Goal: Book appointment/travel/reservation

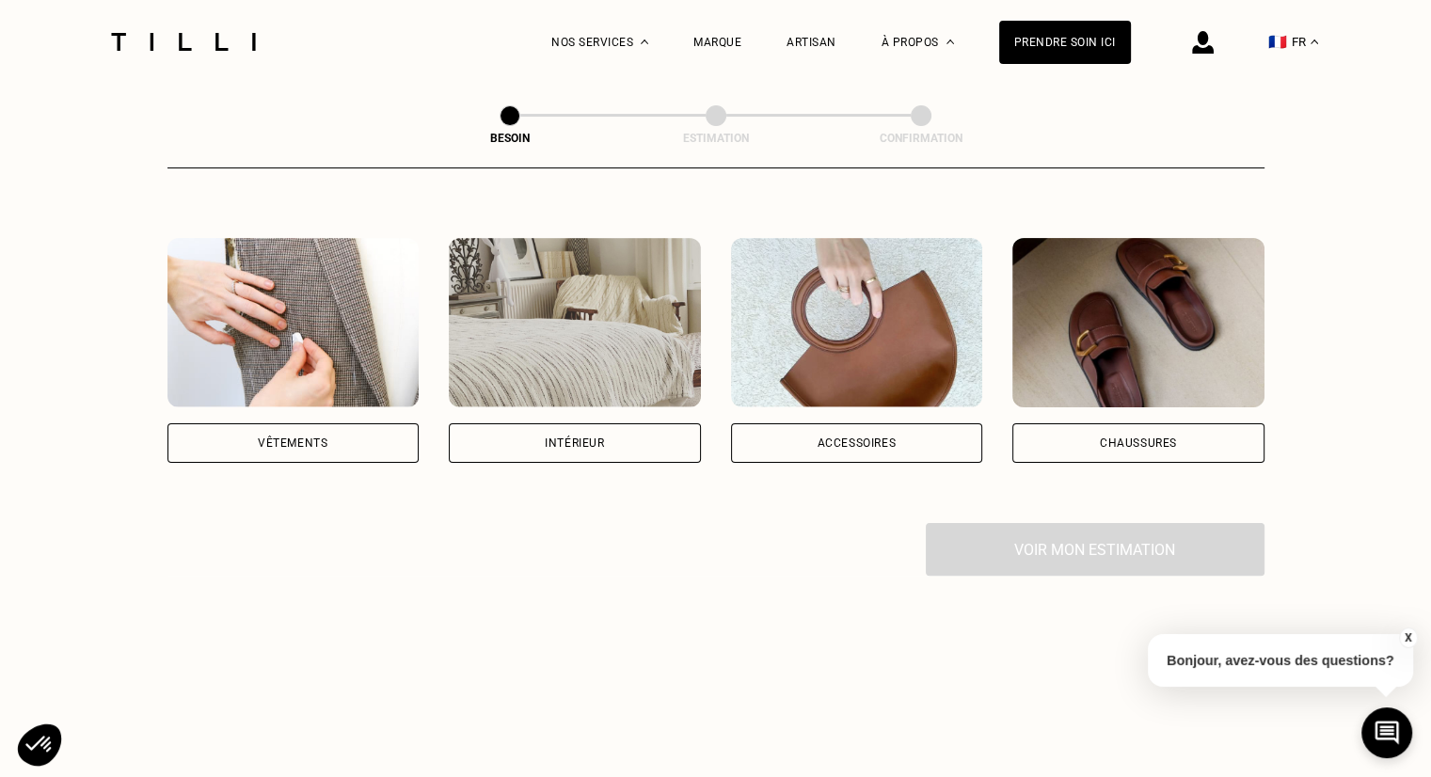
scroll to position [324, 0]
click at [304, 422] on div "Vêtements" at bounding box center [293, 442] width 252 height 40
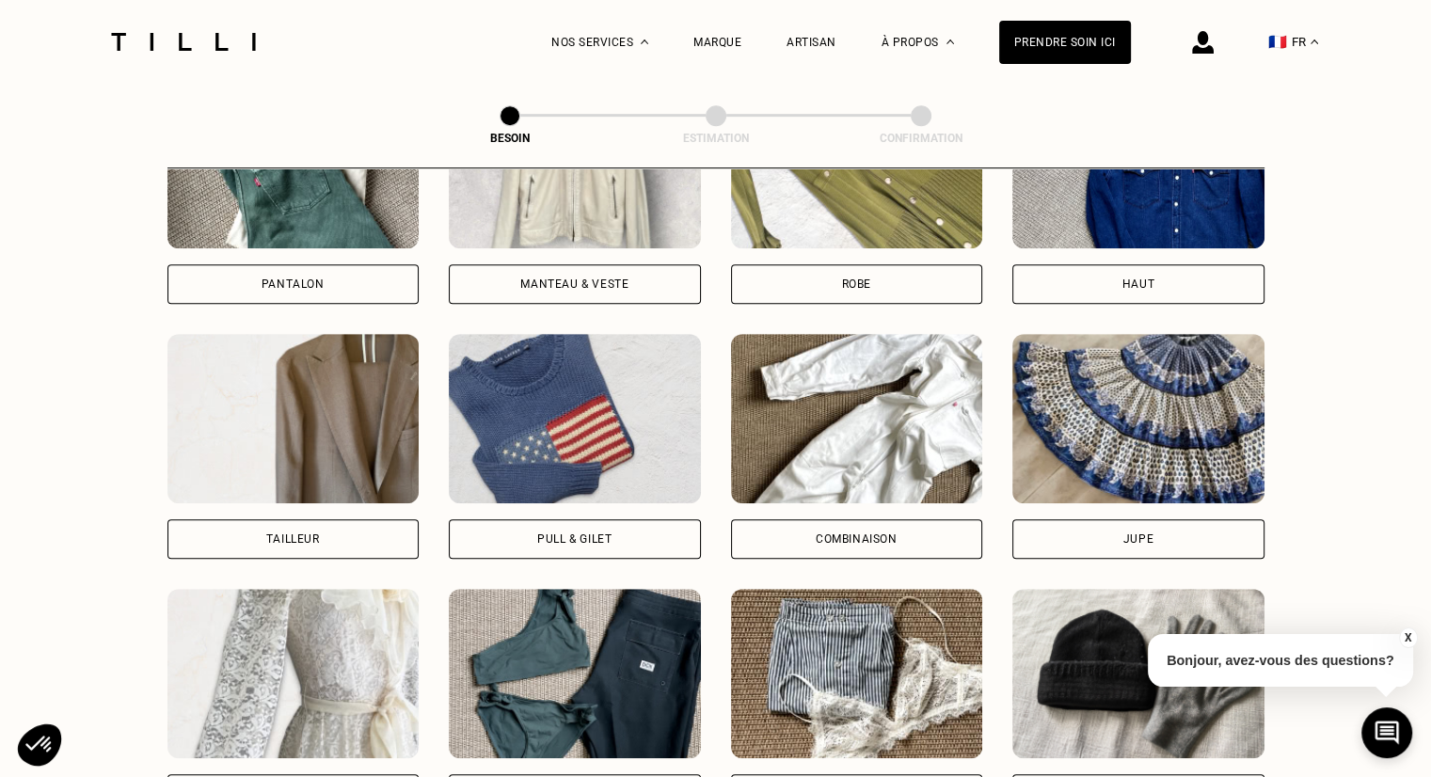
scroll to position [998, 0]
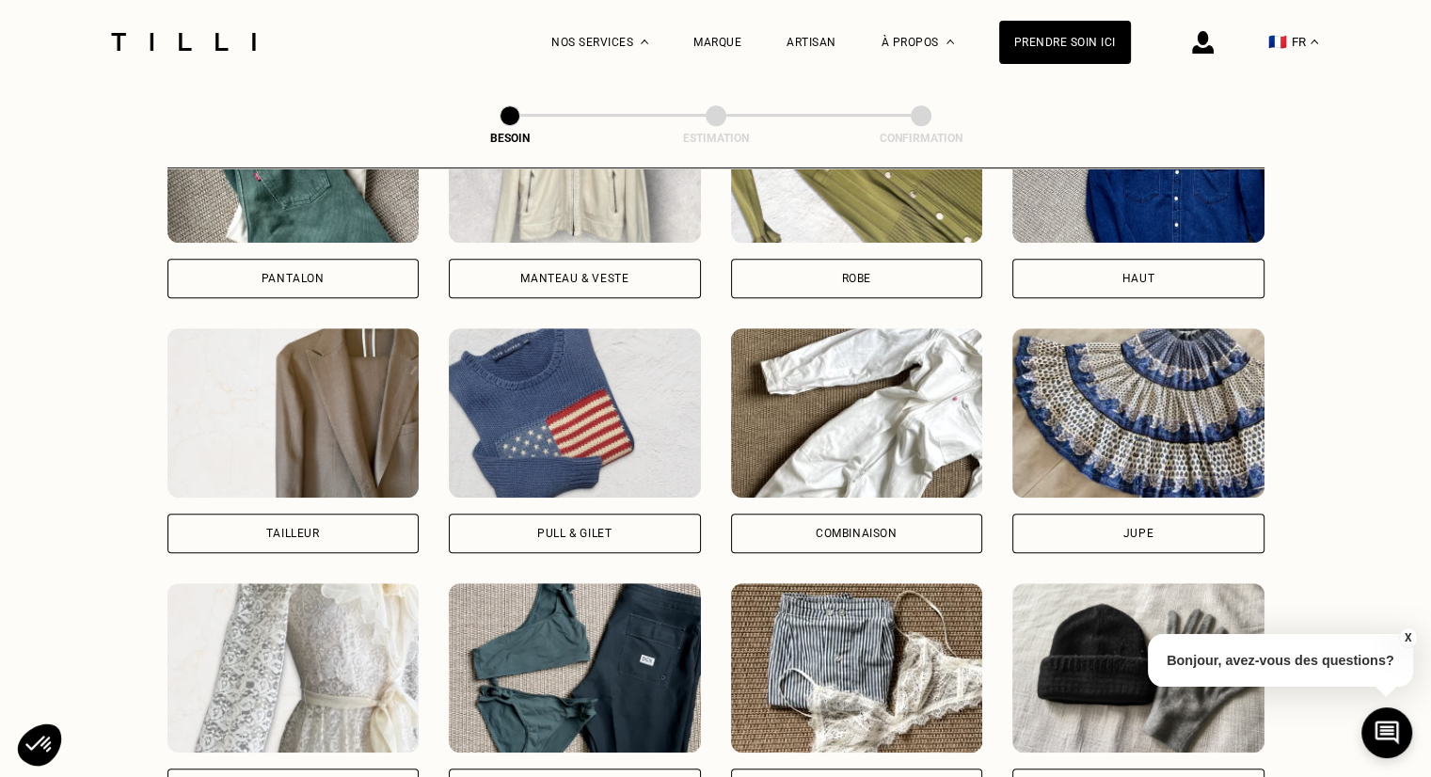
click at [297, 273] on div "Pantalon" at bounding box center [293, 278] width 63 height 11
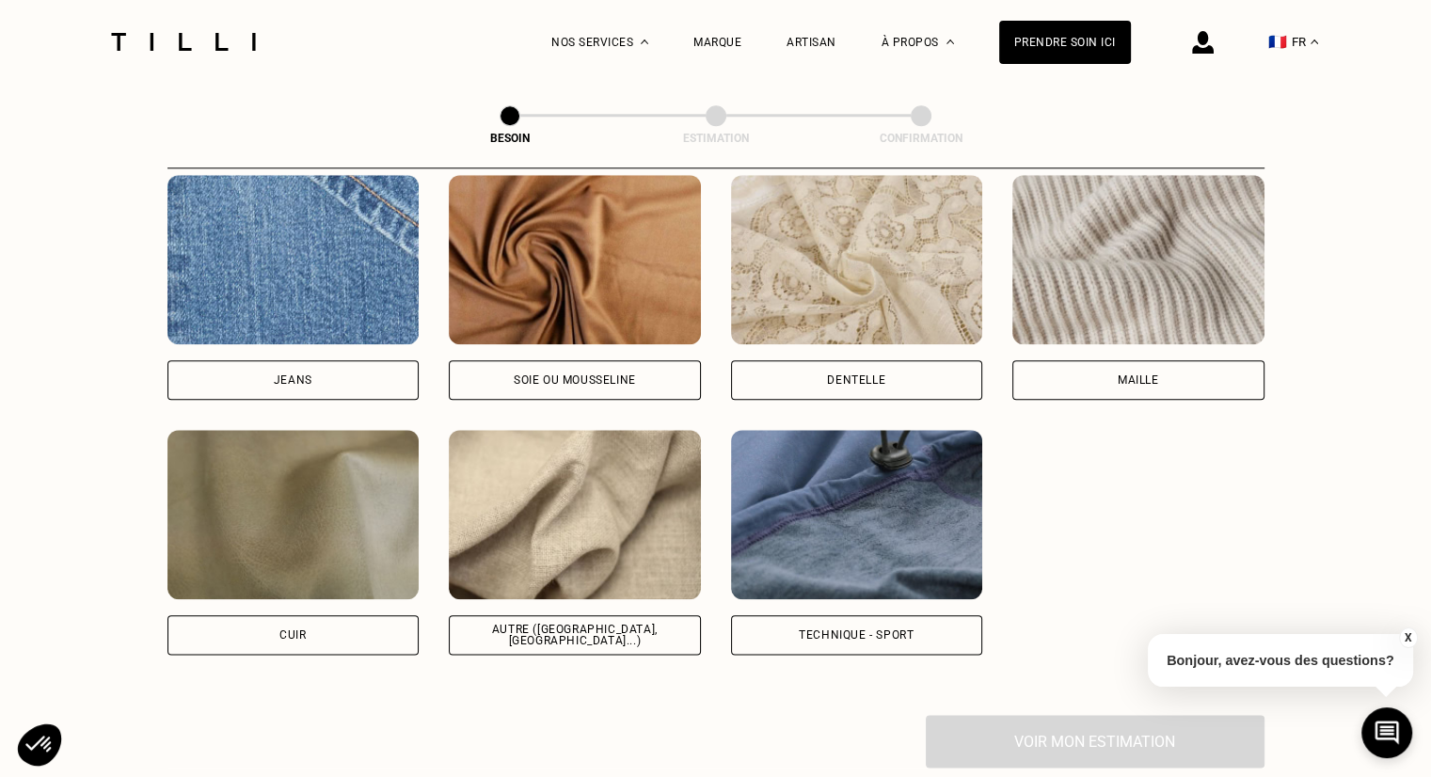
scroll to position [2026, 0]
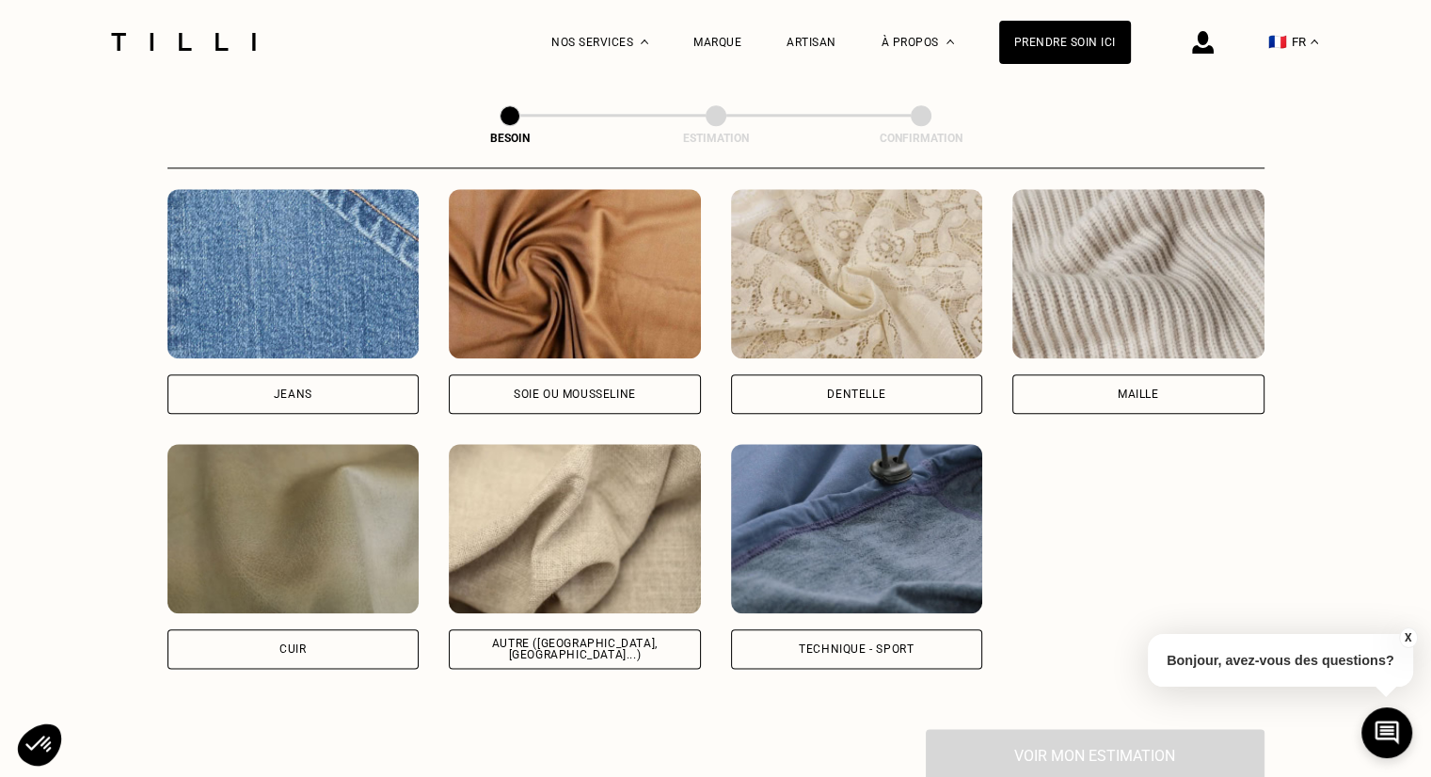
click at [354, 397] on div "[PERSON_NAME] ou mousseline Dentelle Maille Attention ! Pour le moment, nous tr…" at bounding box center [715, 429] width 1097 height 480
click at [354, 381] on div "Jeans" at bounding box center [293, 394] width 252 height 40
select select "FR"
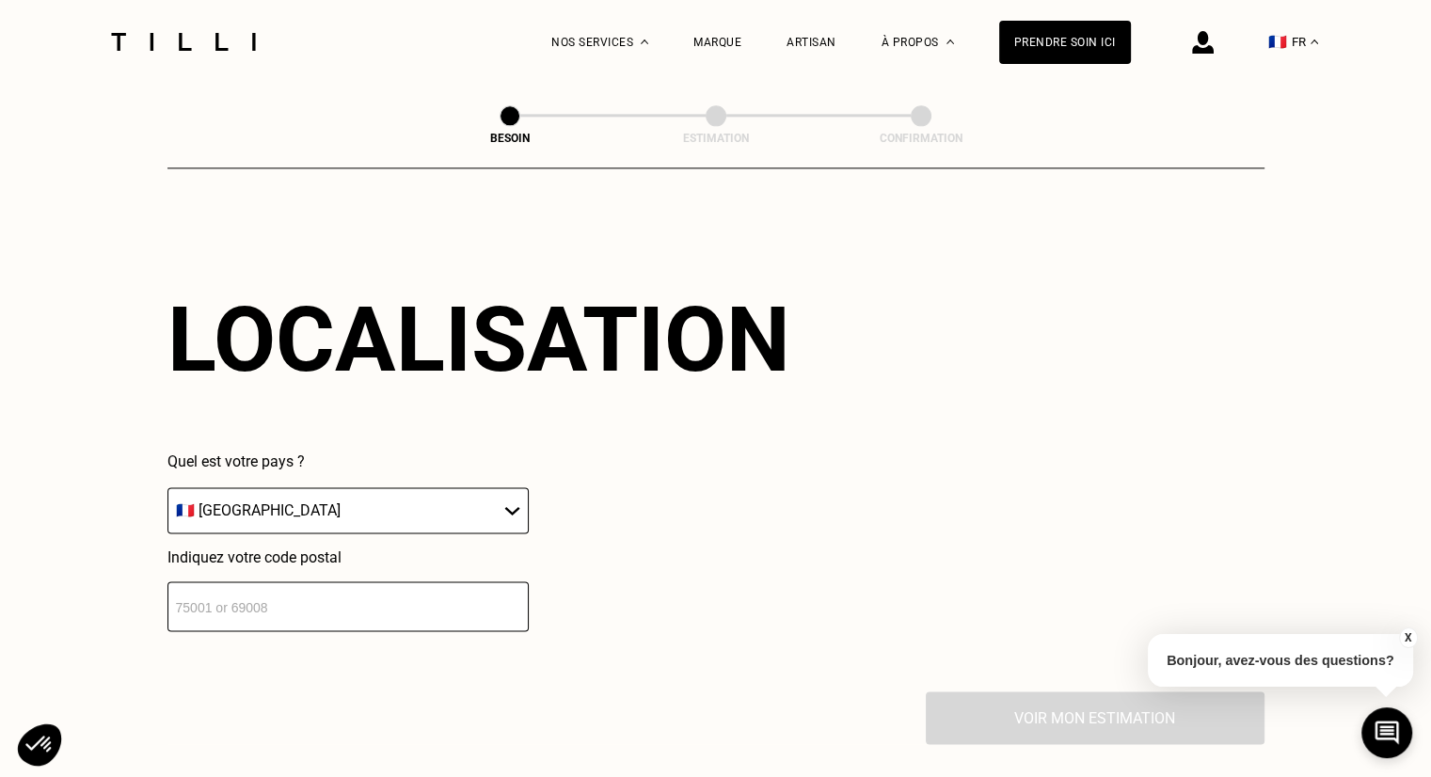
scroll to position [2529, 0]
click at [322, 581] on input "number" at bounding box center [347, 606] width 361 height 50
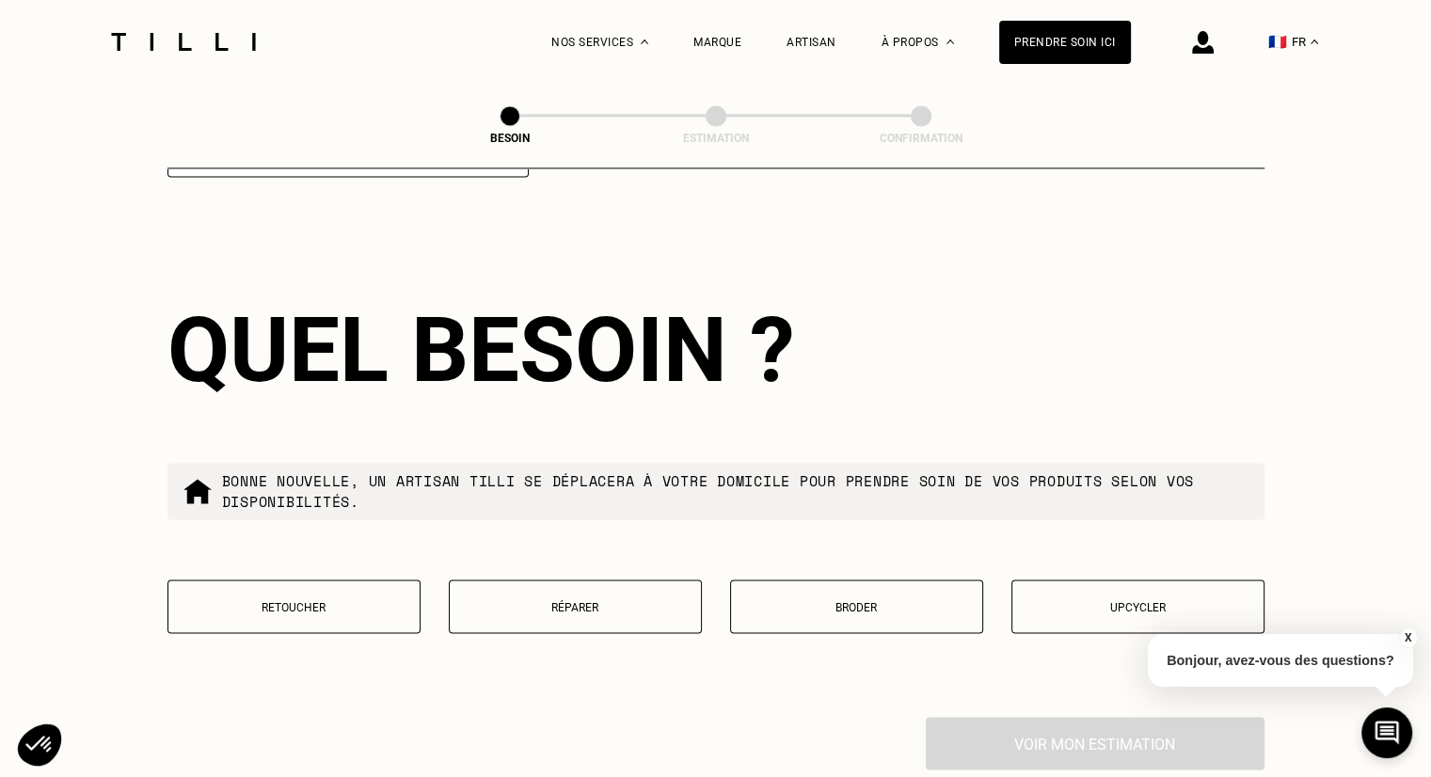
scroll to position [2996, 0]
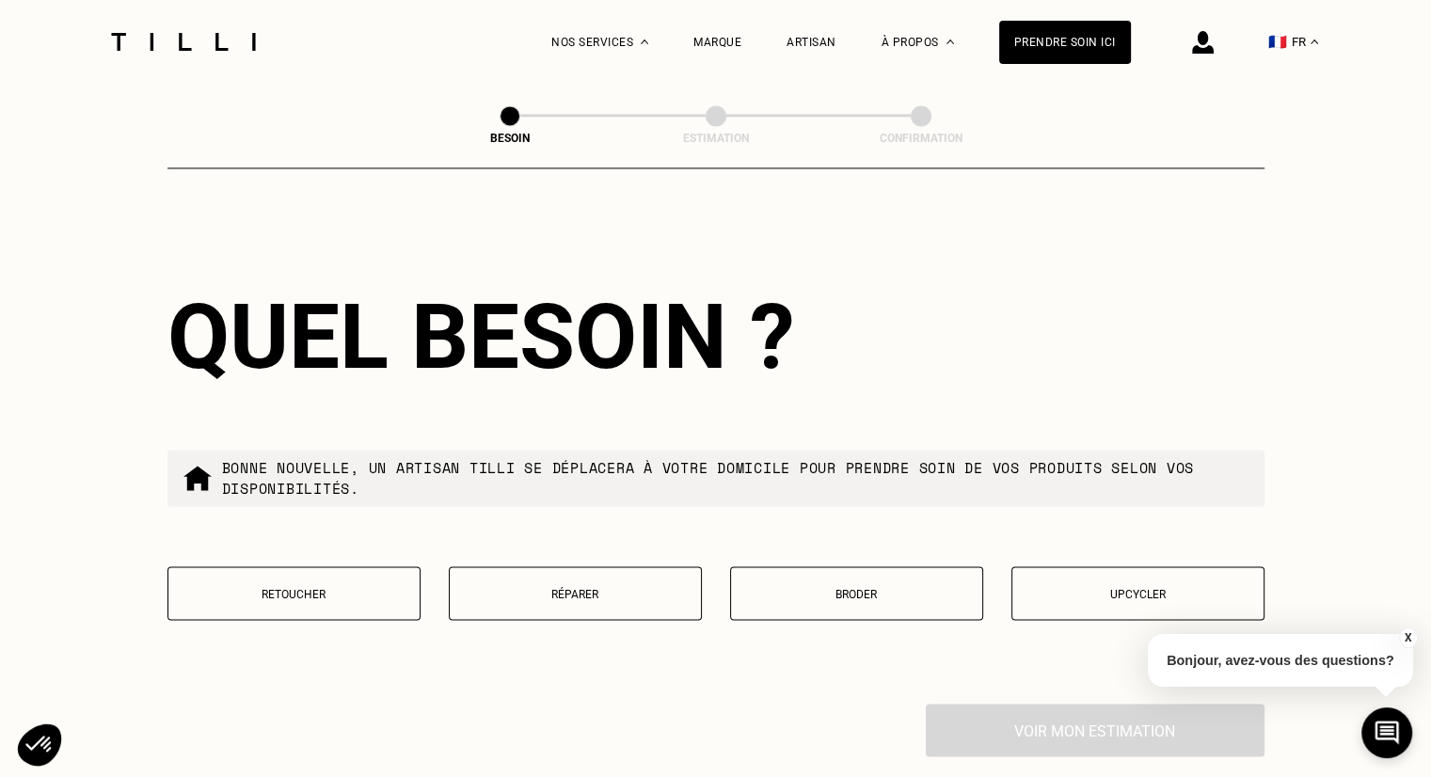
type input "75019"
click at [566, 546] on div "Quel besoin ? Bonne nouvelle, un artisan tilli se déplacera à votre domicile po…" at bounding box center [715, 464] width 1097 height 480
click at [565, 569] on button "Réparer" at bounding box center [575, 593] width 253 height 54
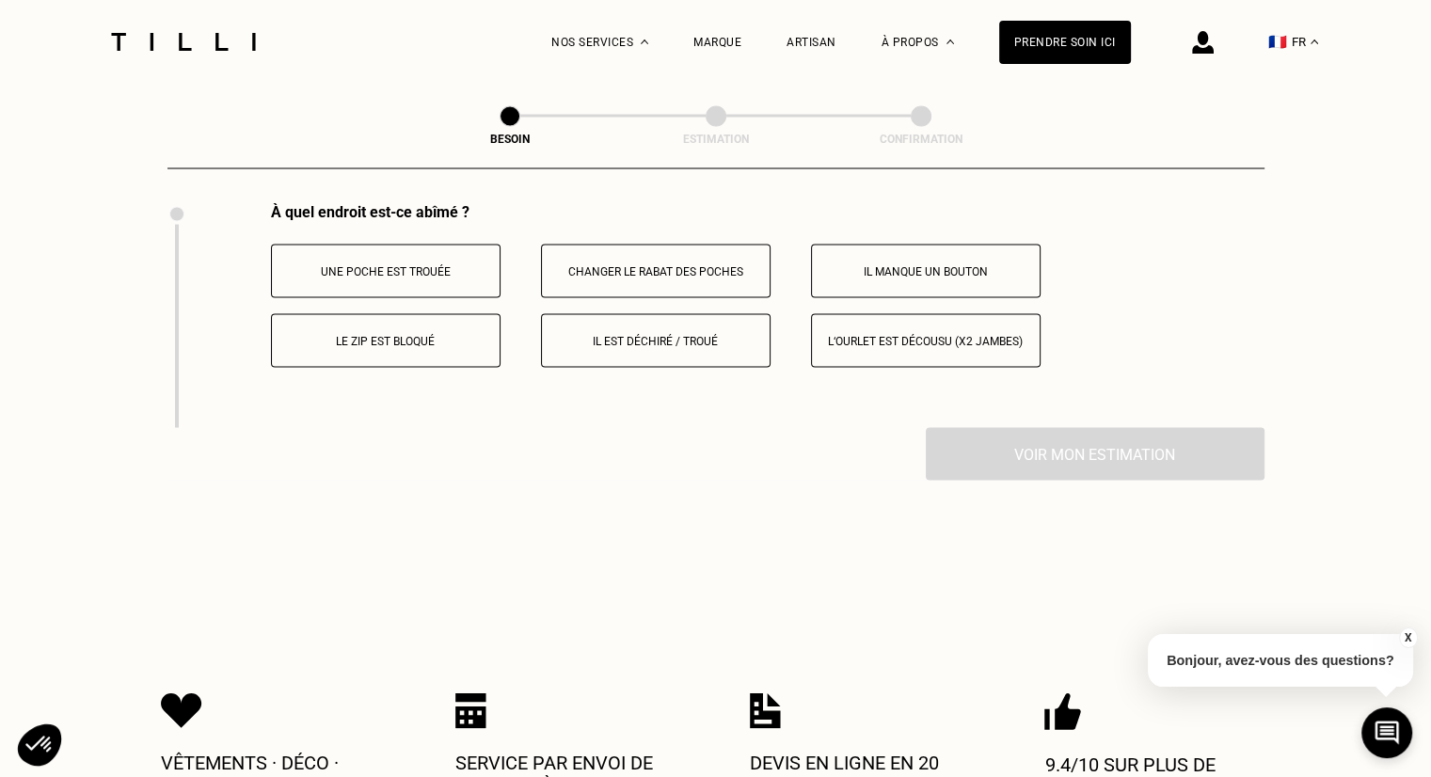
scroll to position [3500, 0]
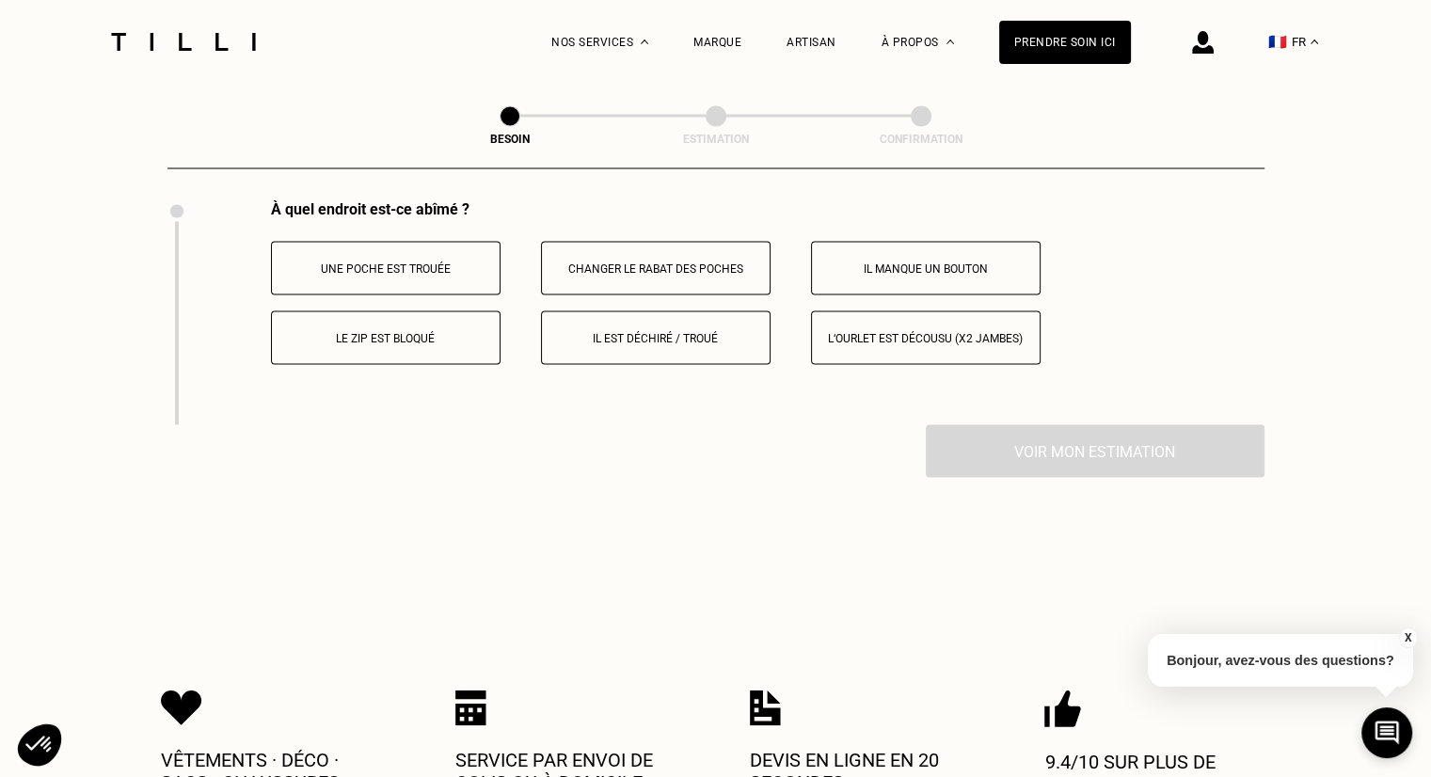
click at [428, 273] on button "Une poche est trouée" at bounding box center [386, 268] width 230 height 54
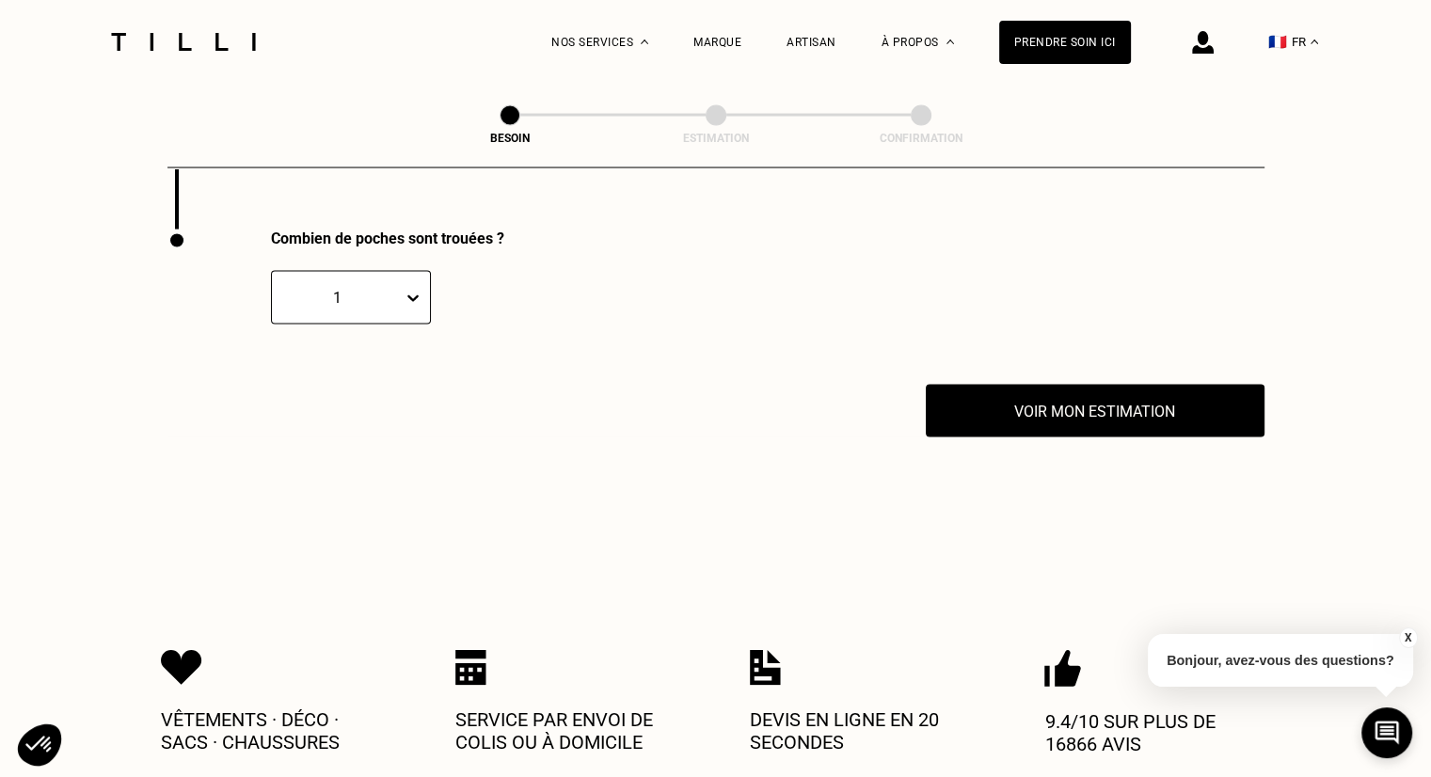
scroll to position [3703, 0]
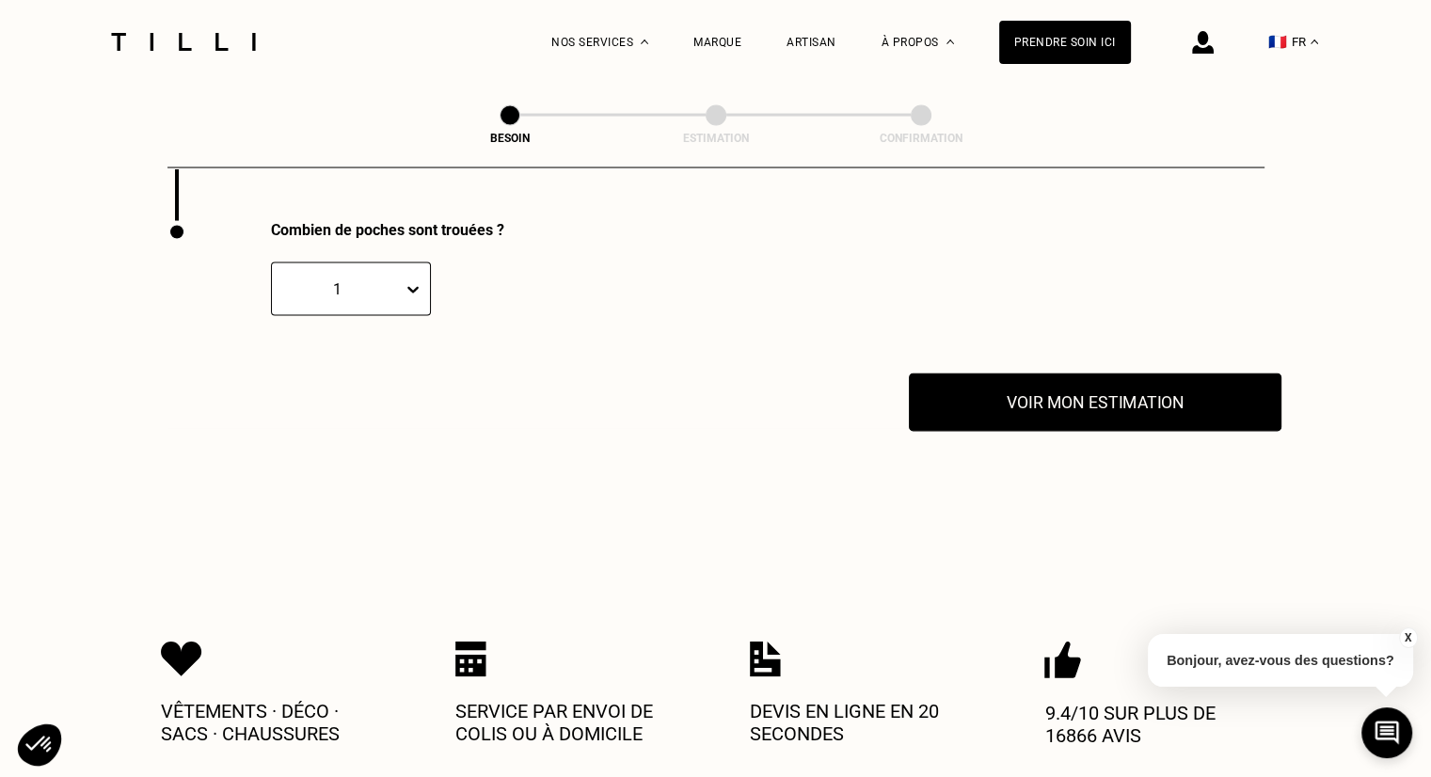
click at [1000, 397] on button "Voir mon estimation" at bounding box center [1095, 403] width 373 height 58
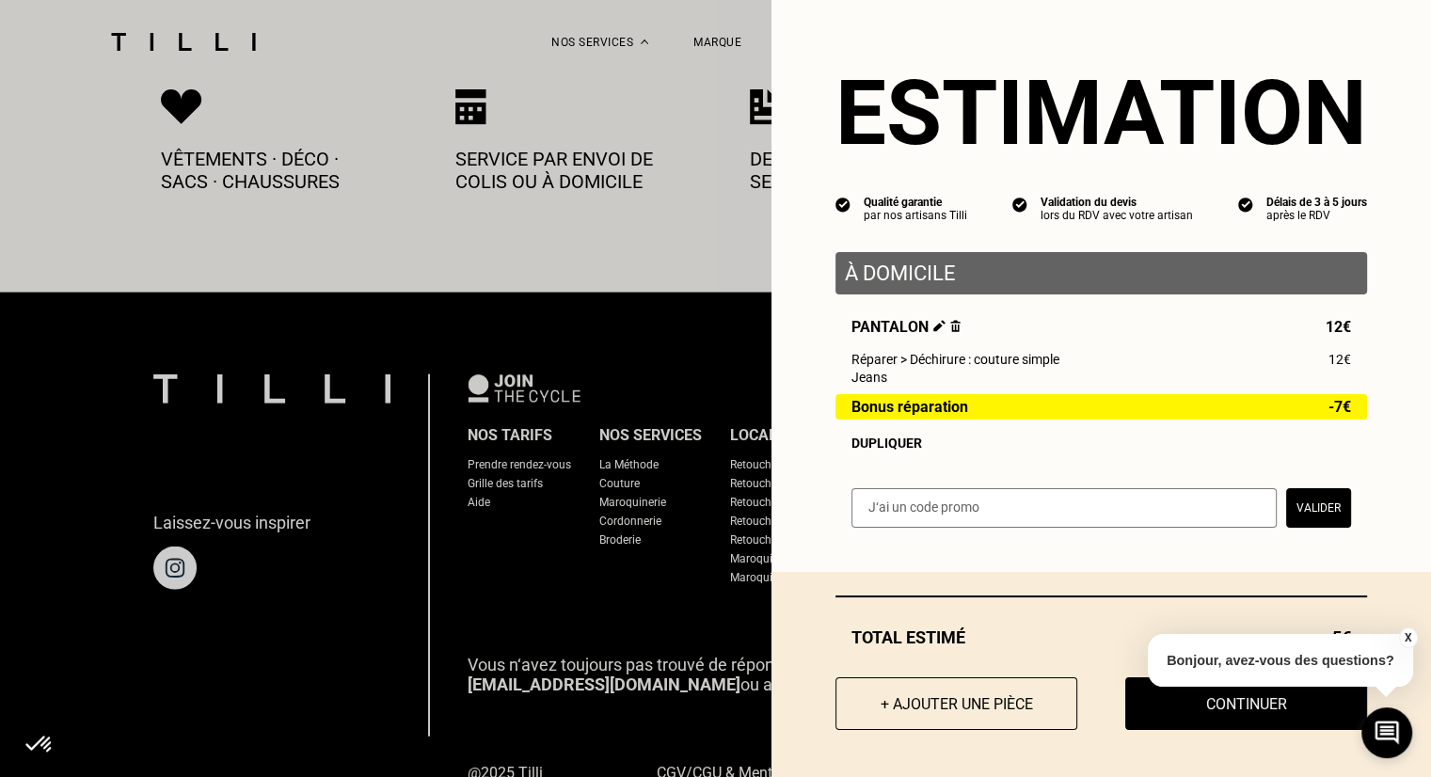
scroll to position [4267, 0]
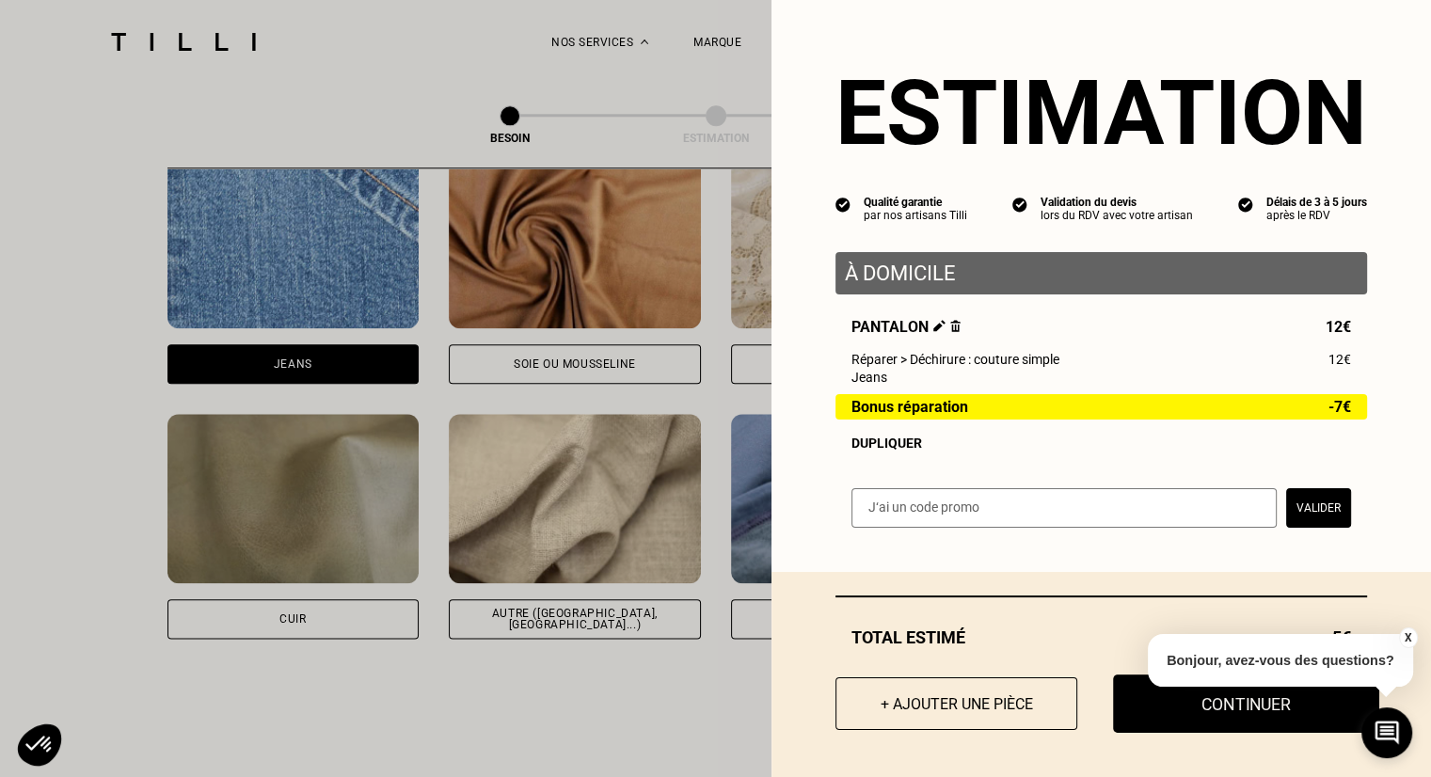
click at [1223, 720] on button "Continuer" at bounding box center [1246, 704] width 266 height 58
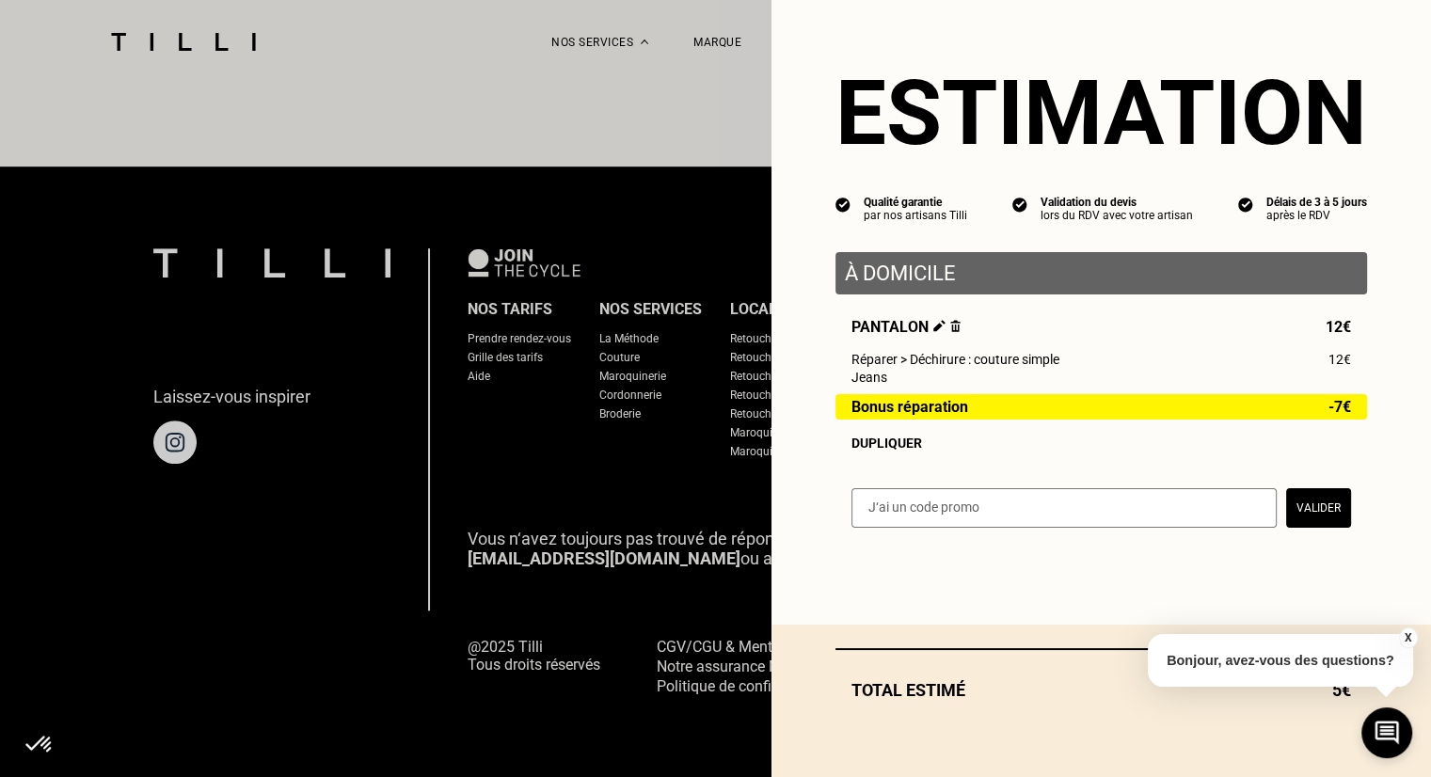
scroll to position [1127, 0]
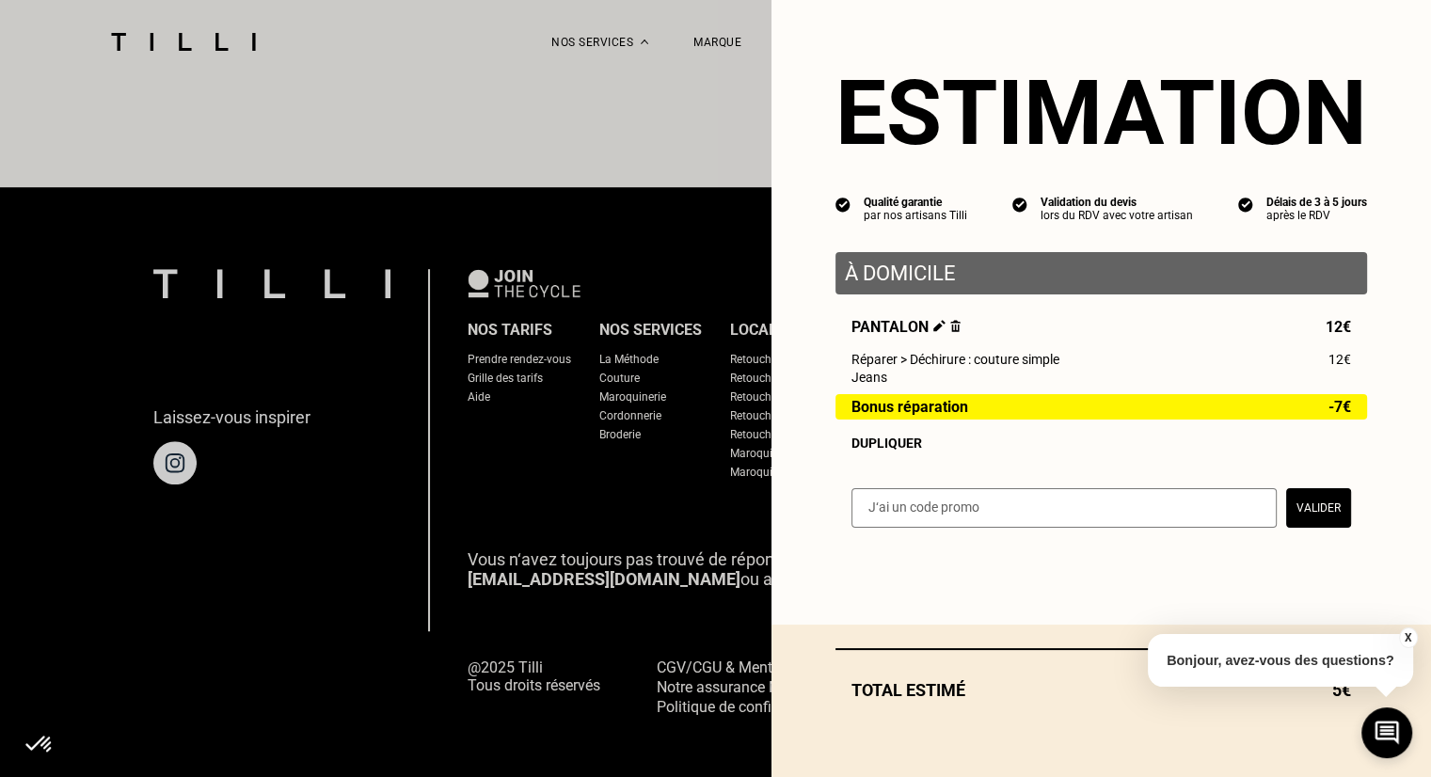
select select "FR"
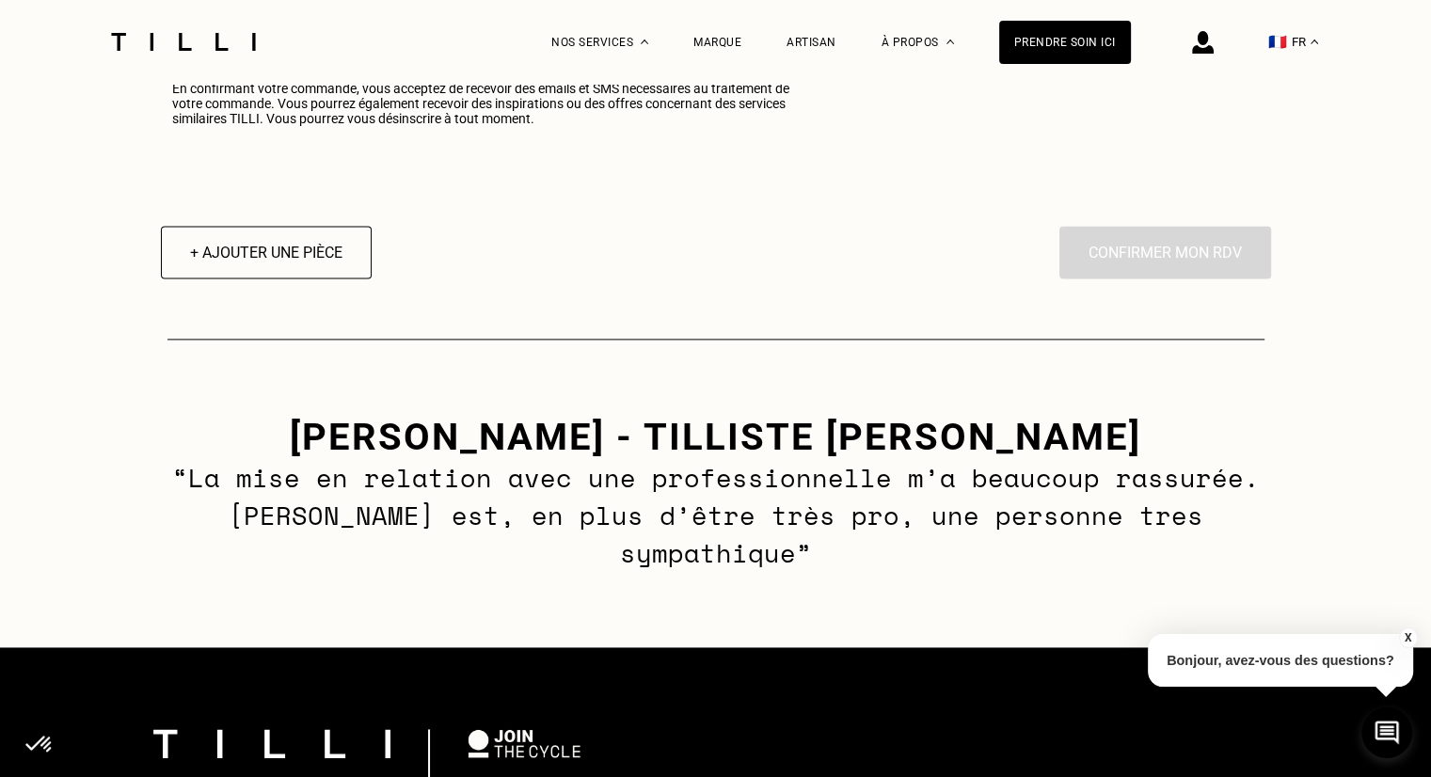
scroll to position [2705, 0]
